Goal: Check status: Check status

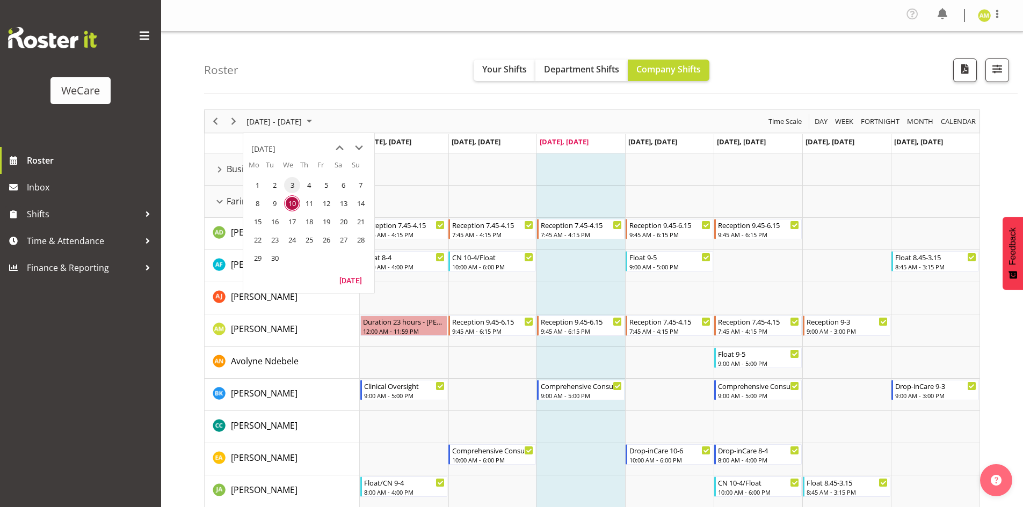
scroll to position [215, 0]
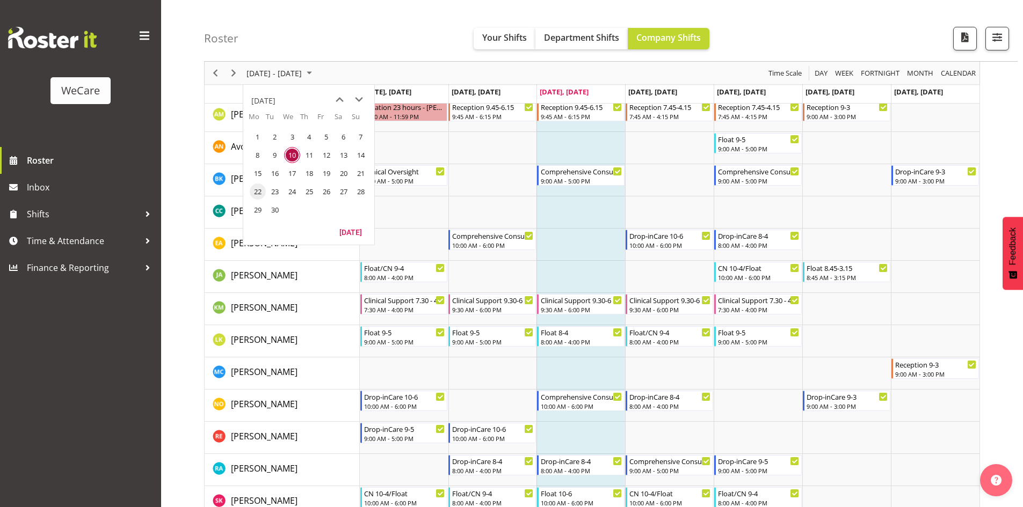
click at [260, 193] on span "22" at bounding box center [258, 192] width 16 height 16
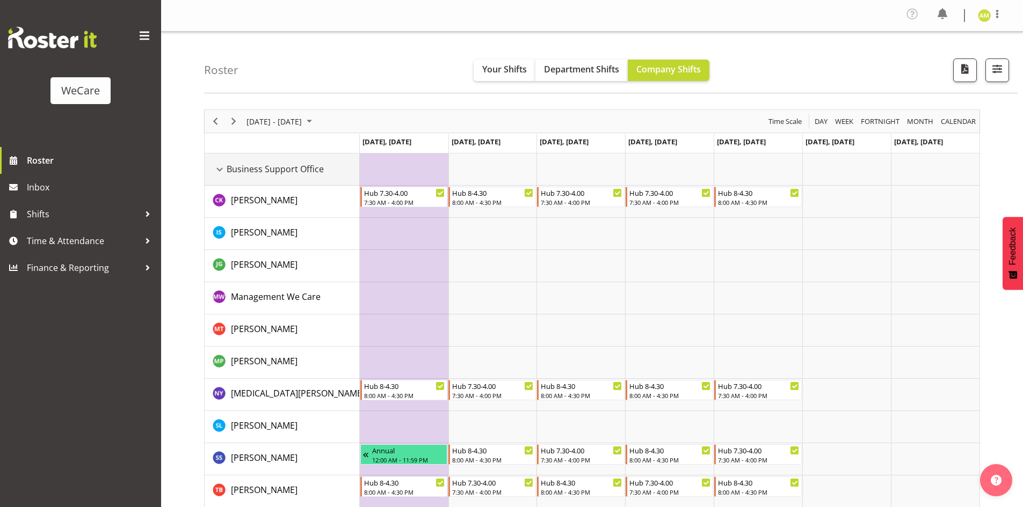
click at [222, 165] on div "Business Support Office resource" at bounding box center [220, 170] width 14 height 14
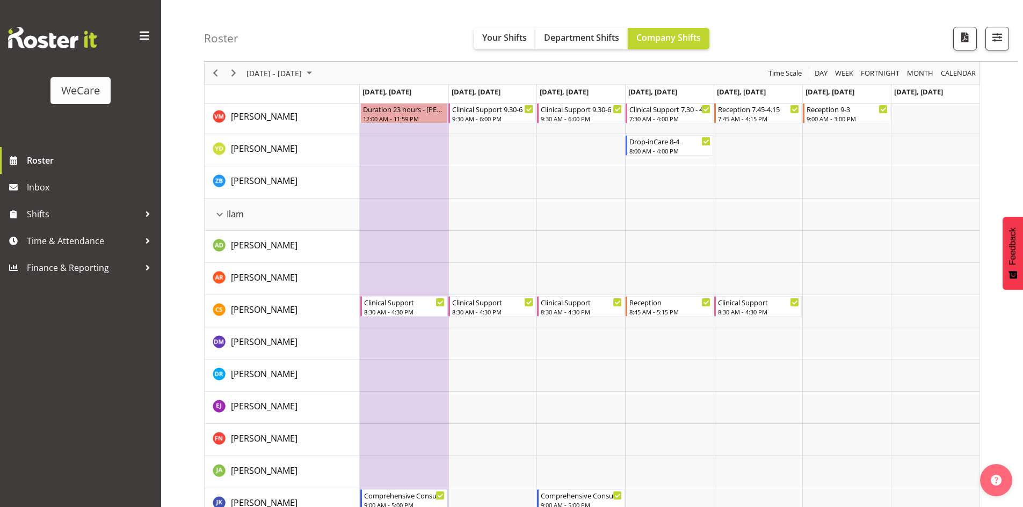
scroll to position [591, 0]
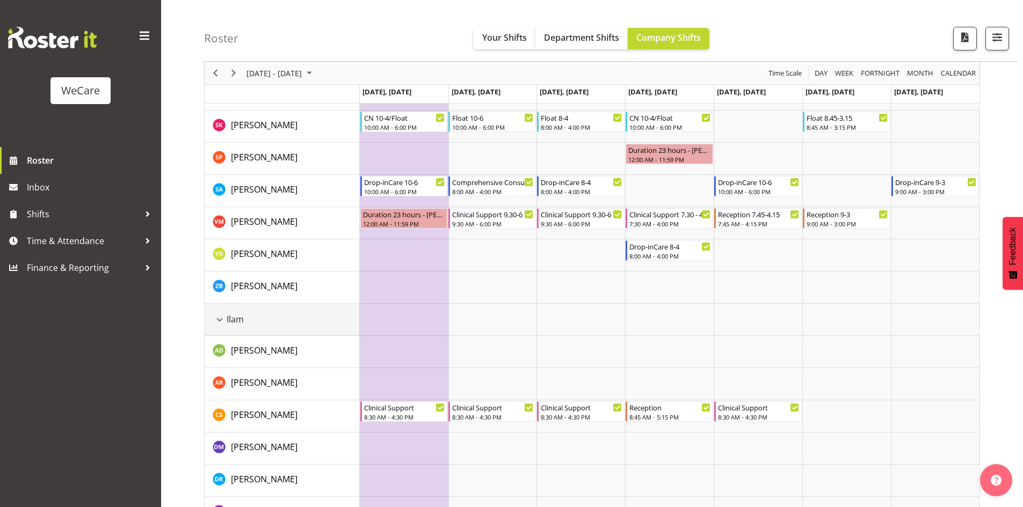
click at [215, 321] on div "Ilam resource" at bounding box center [220, 320] width 14 height 14
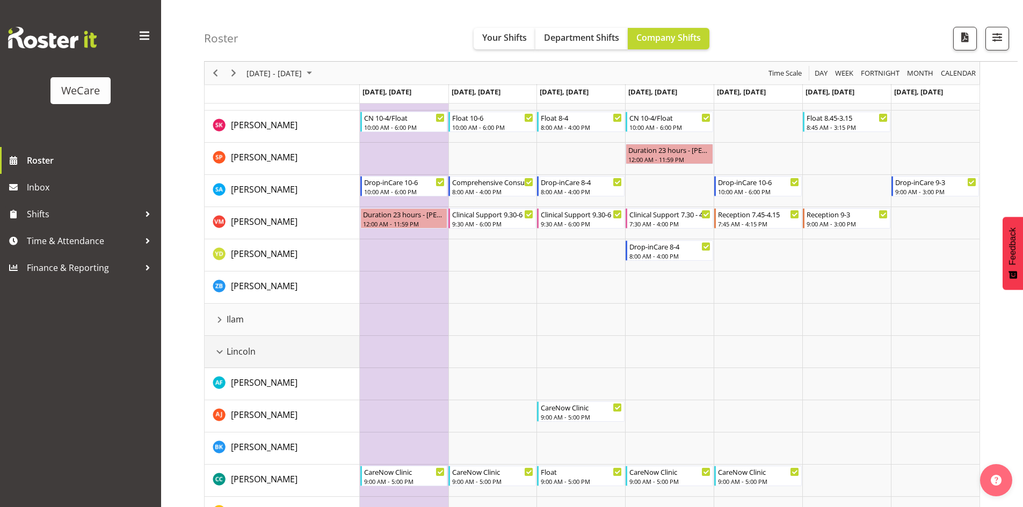
click at [218, 351] on div "Lincoln resource" at bounding box center [220, 352] width 14 height 14
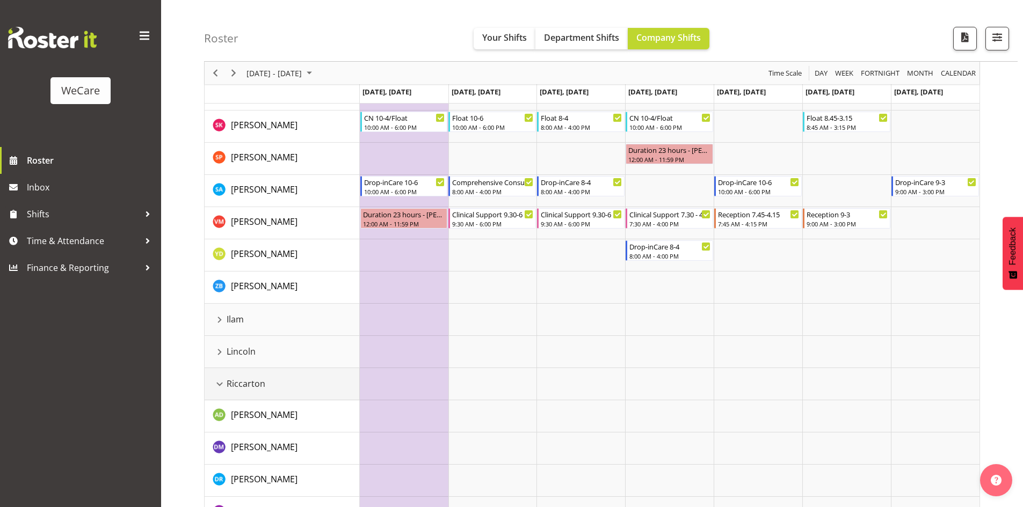
click at [221, 380] on div "Riccarton resource" at bounding box center [220, 384] width 14 height 14
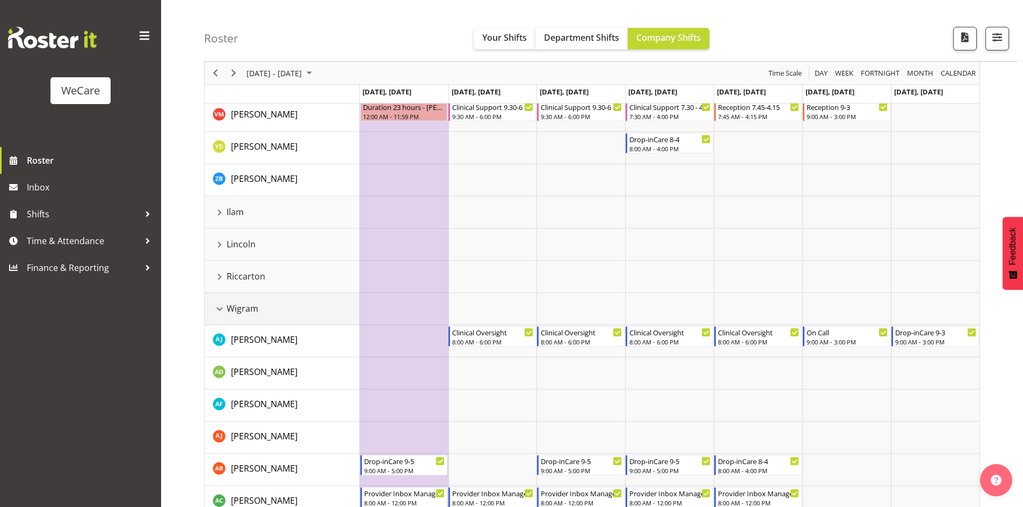
click at [215, 310] on div "Wigram resource" at bounding box center [220, 309] width 14 height 14
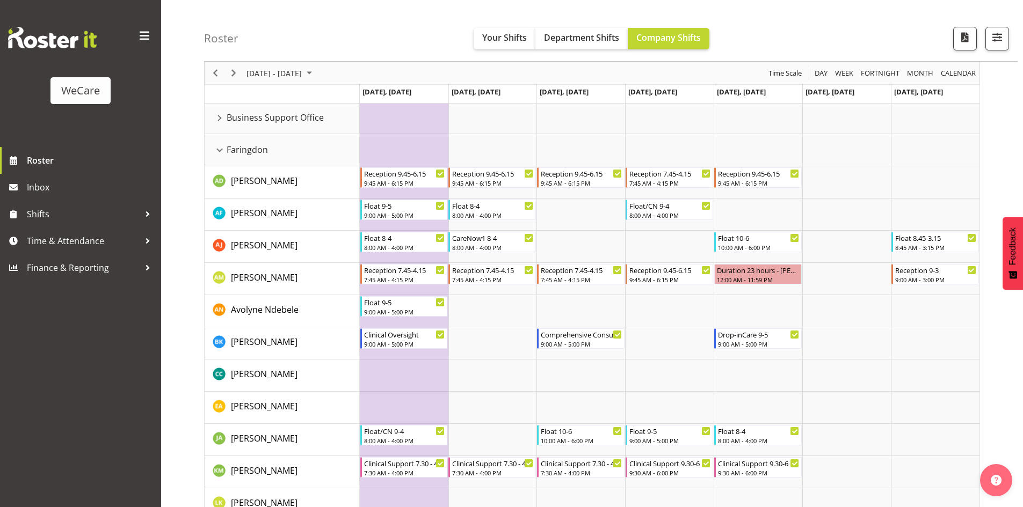
scroll to position [0, 0]
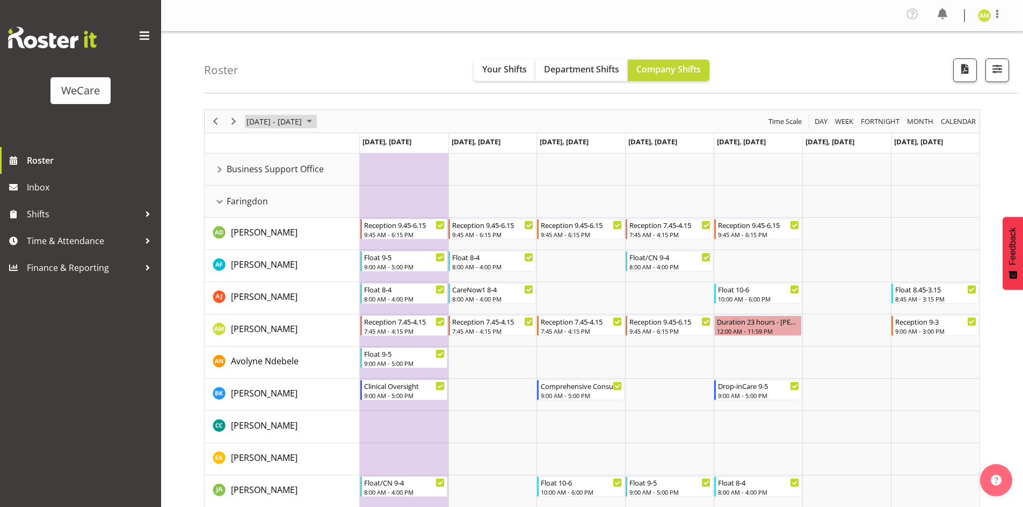
click at [297, 120] on span "[DATE] - [DATE]" at bounding box center [273, 121] width 57 height 13
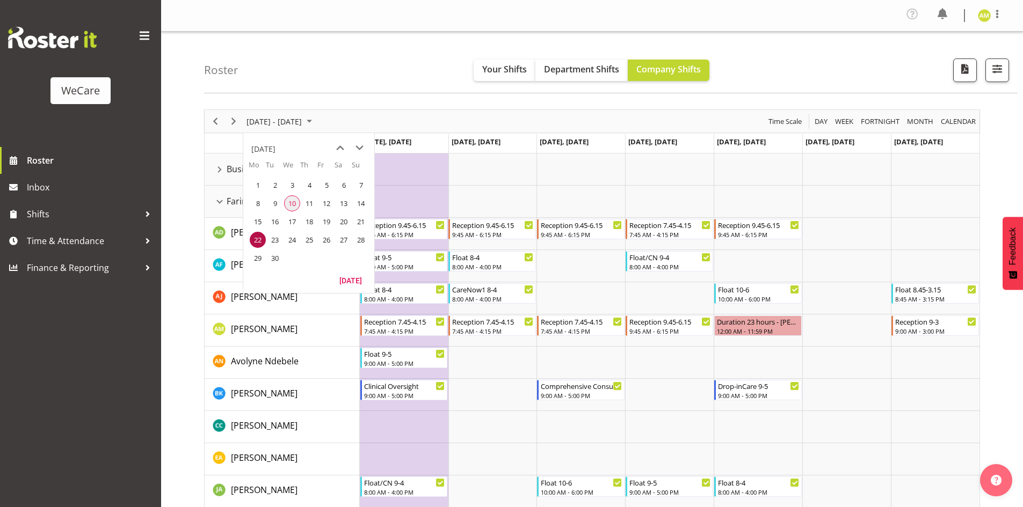
click at [288, 200] on span "10" at bounding box center [292, 203] width 16 height 16
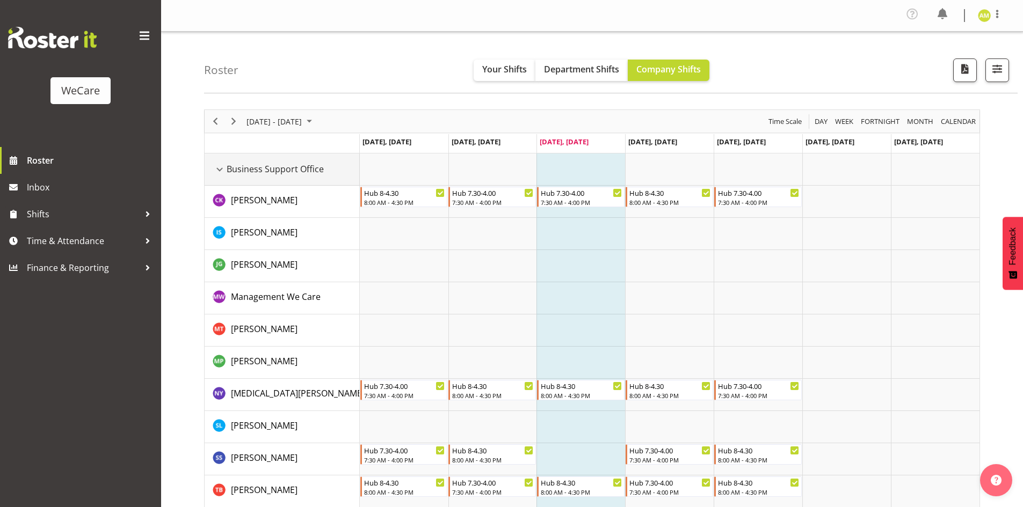
click at [221, 173] on div "Business Support Office resource" at bounding box center [220, 170] width 14 height 14
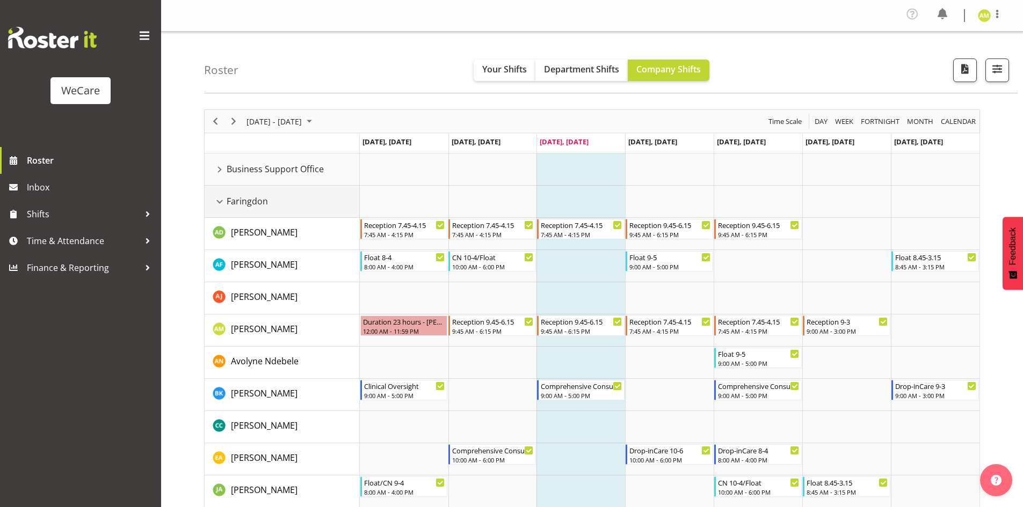
click at [220, 205] on div "Faringdon resource" at bounding box center [220, 202] width 14 height 14
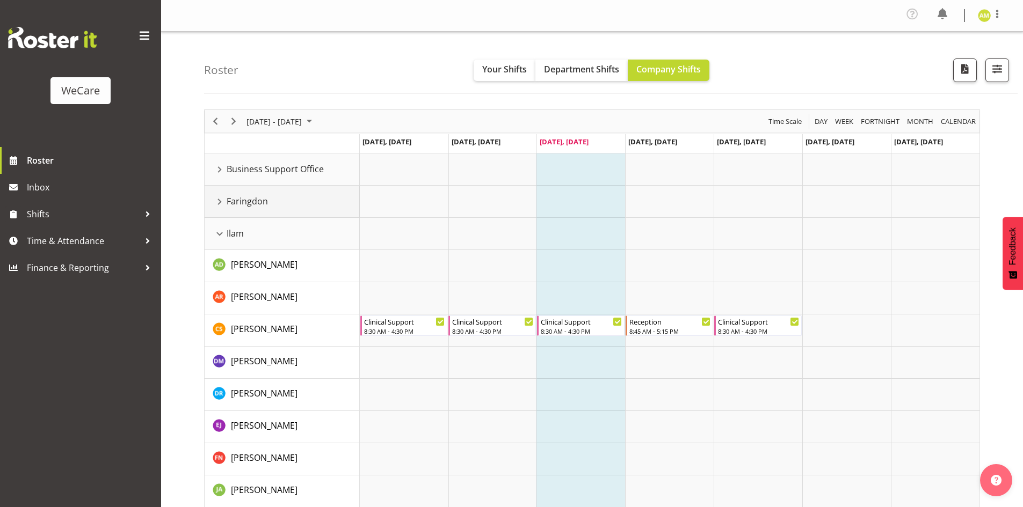
click at [220, 205] on div "Faringdon resource" at bounding box center [220, 202] width 14 height 14
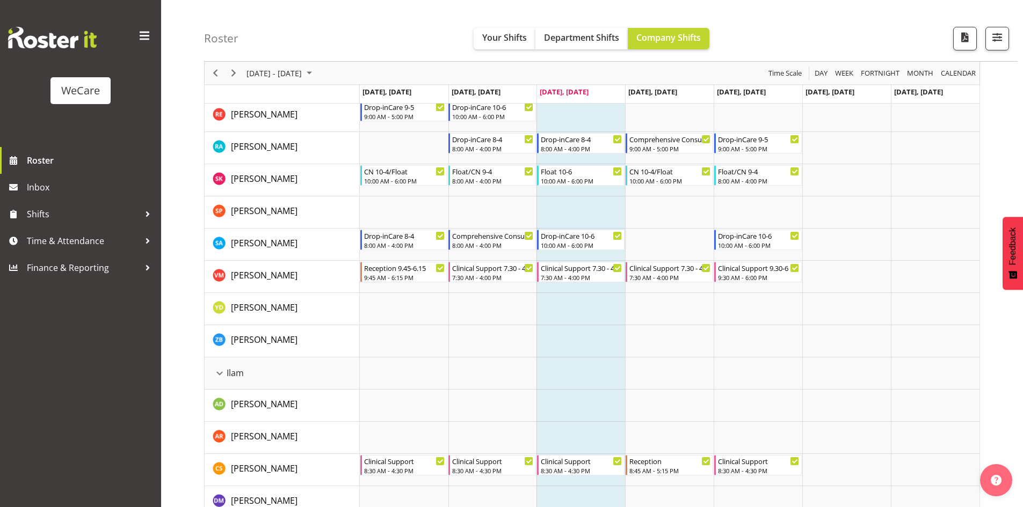
scroll to position [752, 0]
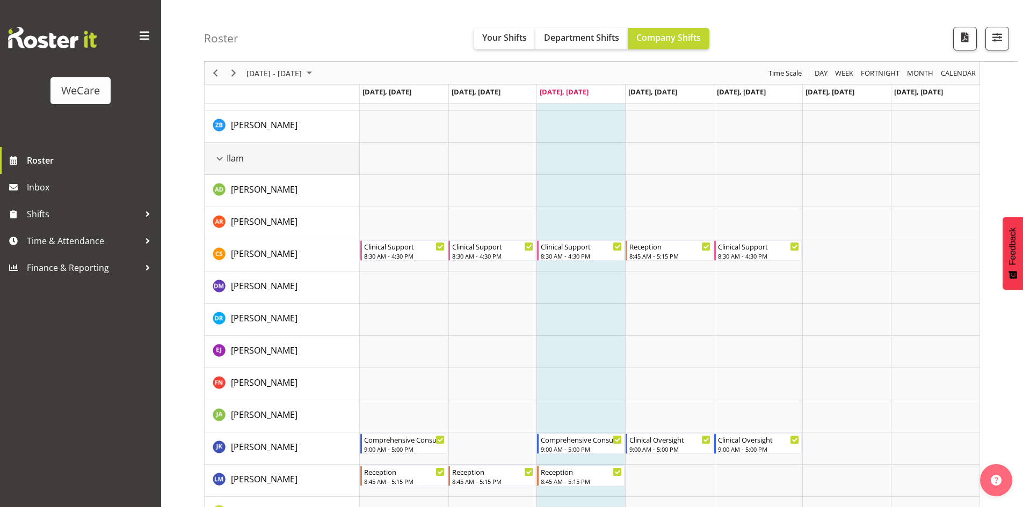
click at [218, 156] on div "Ilam resource" at bounding box center [220, 159] width 14 height 14
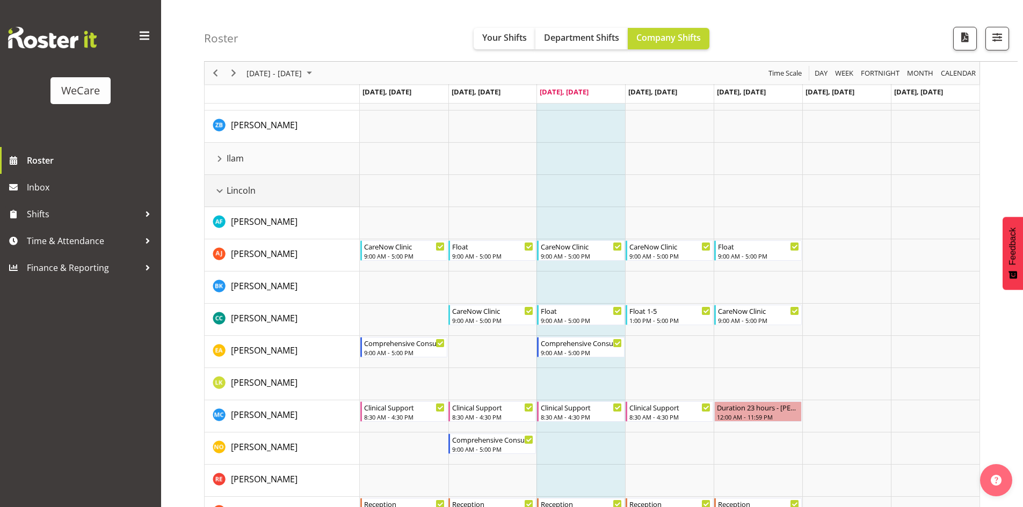
click at [220, 192] on div "Lincoln resource" at bounding box center [220, 191] width 14 height 14
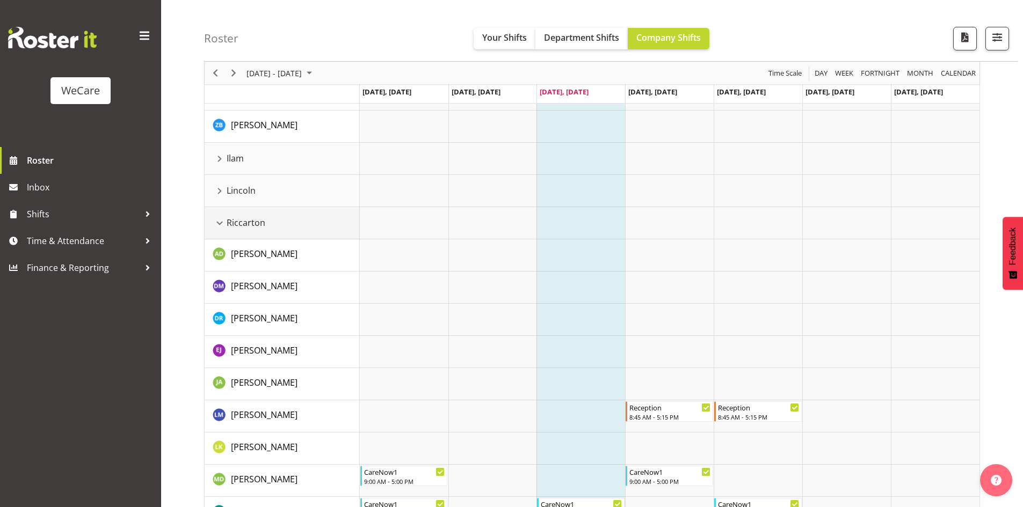
click at [213, 224] on div "Riccarton resource" at bounding box center [220, 223] width 14 height 14
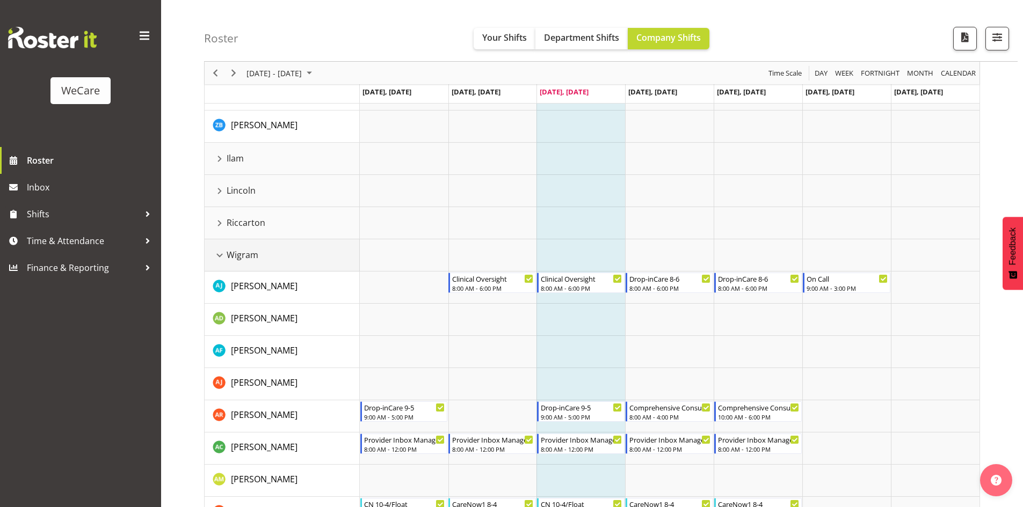
click at [216, 254] on div "Wigram resource" at bounding box center [220, 256] width 14 height 14
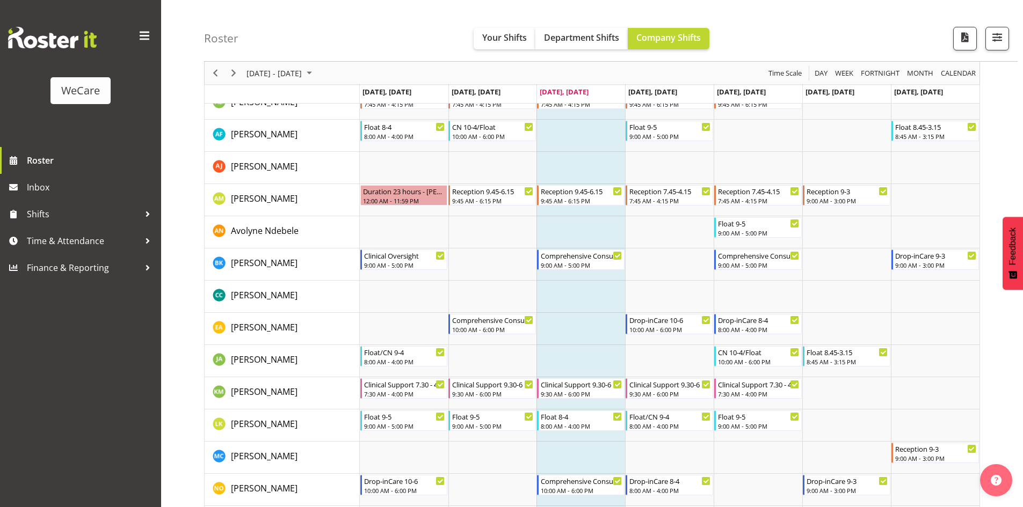
scroll to position [54, 0]
